Goal: Complete application form

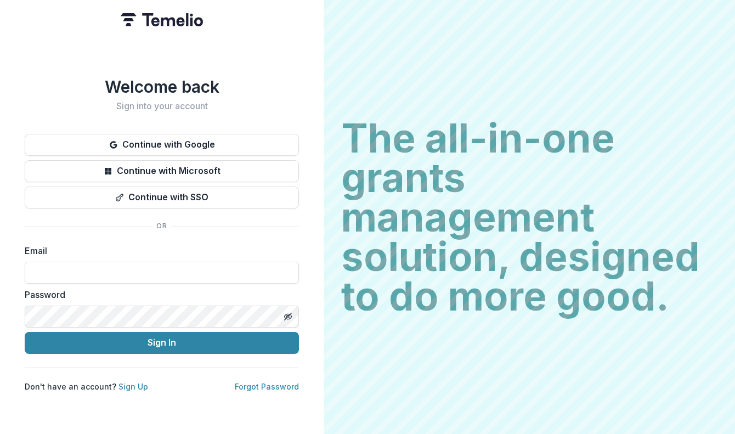
type input "**********"
click at [289, 316] on icon "Toggle password visibility" at bounding box center [288, 316] width 1 height 1
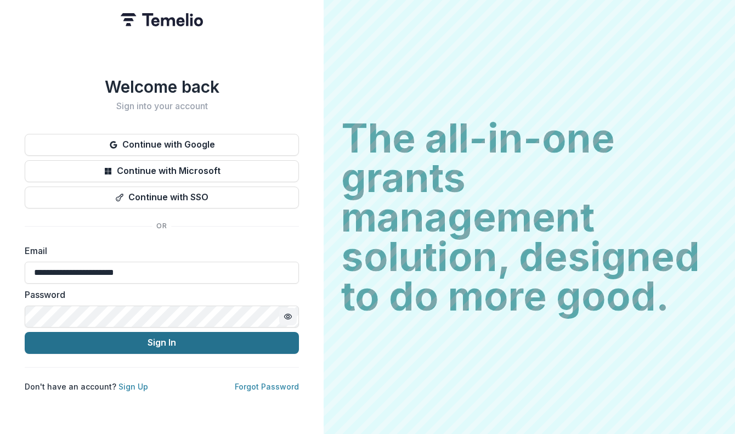
click at [211, 332] on button "Sign In" at bounding box center [162, 343] width 274 height 22
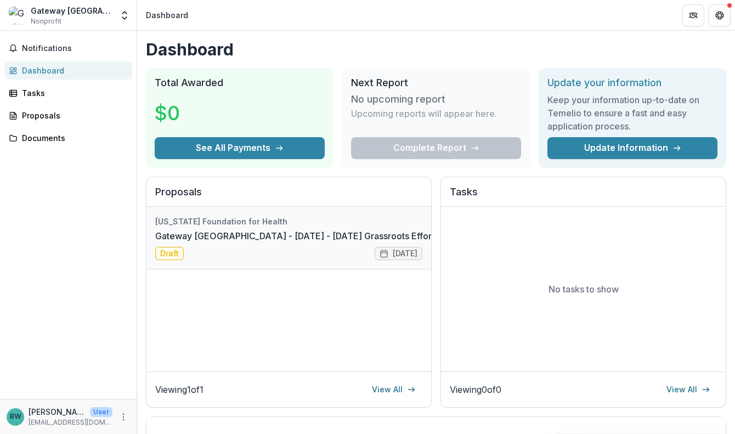
click at [220, 239] on link "Gateway [GEOGRAPHIC_DATA] - [DATE] - [DATE] Grassroots Efforts to Address FID -…" at bounding box center [340, 235] width 371 height 13
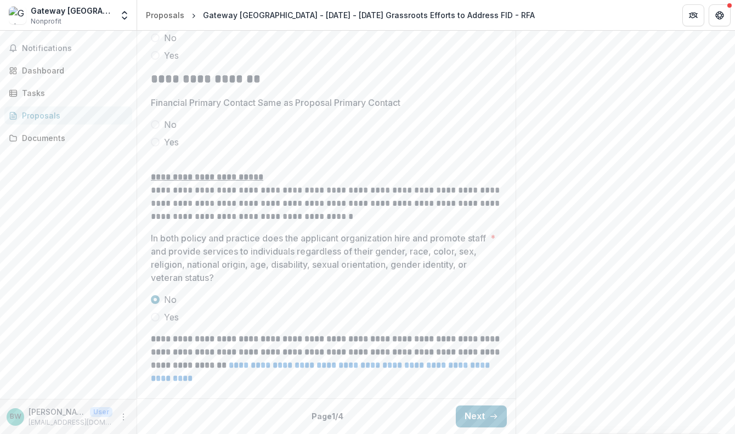
scroll to position [1760, 0]
click at [157, 316] on span at bounding box center [155, 317] width 9 height 9
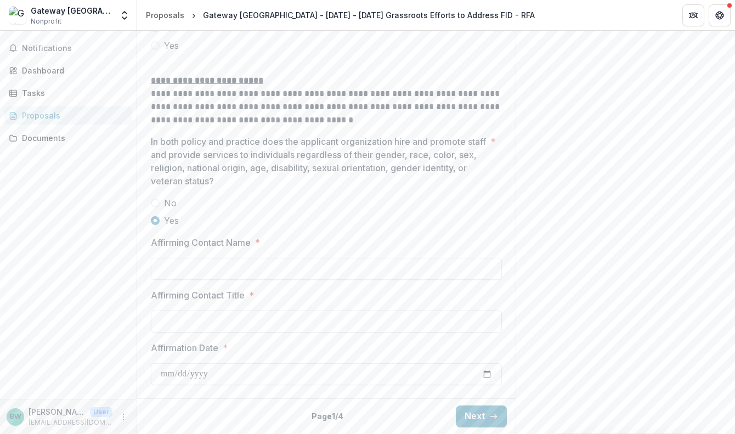
scroll to position [1857, 0]
type input "**********"
click at [213, 328] on input "Affirming Contact Title *" at bounding box center [326, 321] width 351 height 22
type input "**********"
click at [472, 422] on button "Next" at bounding box center [481, 416] width 51 height 22
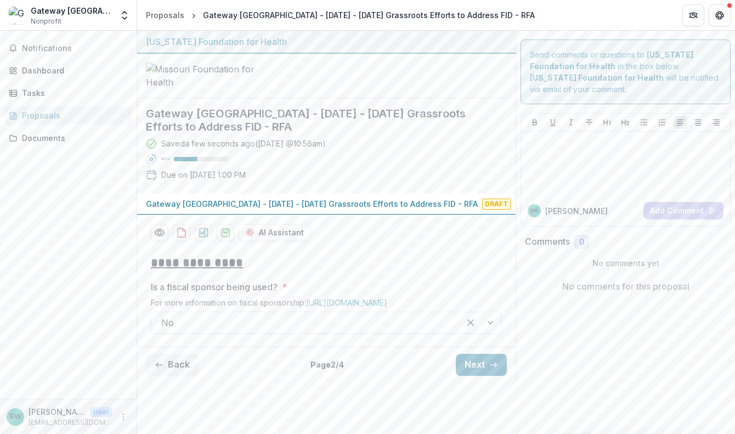
scroll to position [38, 0]
click at [482, 376] on button "Next" at bounding box center [481, 365] width 51 height 22
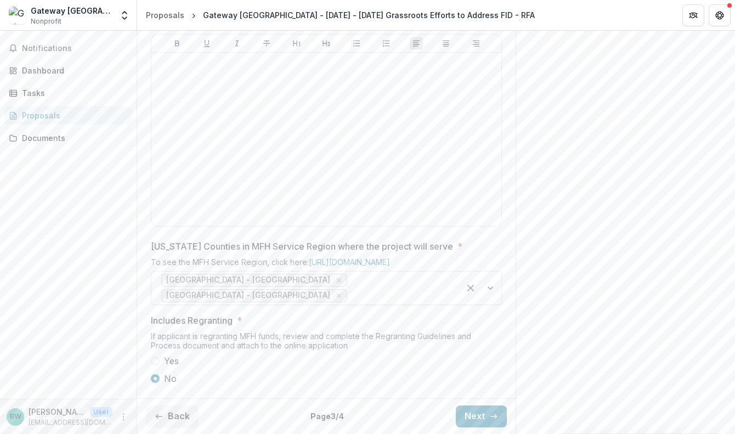
scroll to position [637, 0]
click at [459, 412] on button "Next" at bounding box center [481, 416] width 51 height 22
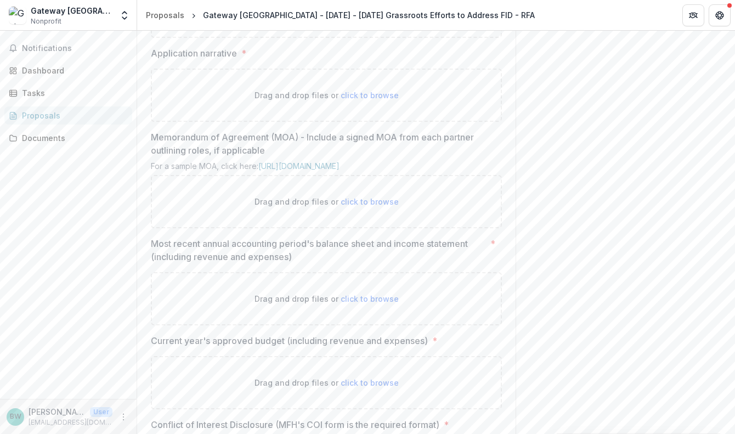
scroll to position [325, 0]
